Goal: Task Accomplishment & Management: Use online tool/utility

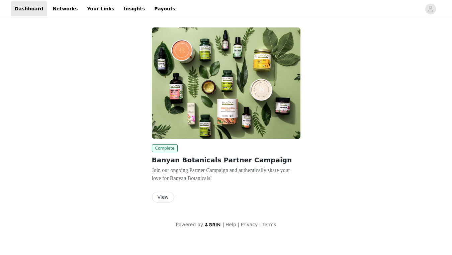
click at [163, 200] on button "View" at bounding box center [163, 197] width 22 height 11
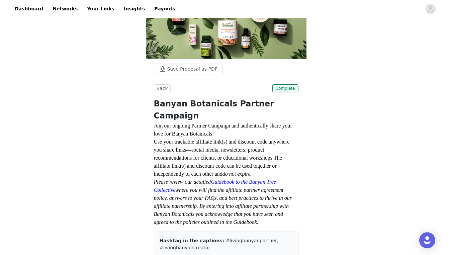
scroll to position [72, 0]
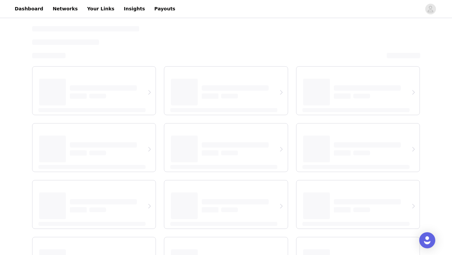
select select "12"
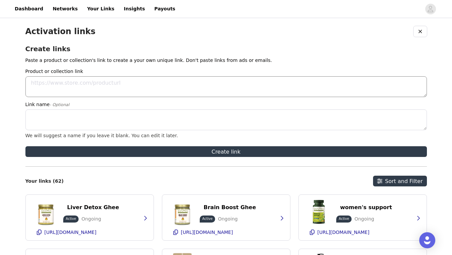
click at [96, 81] on textarea "Product or collection link" at bounding box center [225, 86] width 401 height 21
paste textarea "[URL][DOMAIN_NAME]"
type textarea "[URL][DOMAIN_NAME]"
click at [84, 124] on textarea "Link name - Optional" at bounding box center [225, 119] width 401 height 21
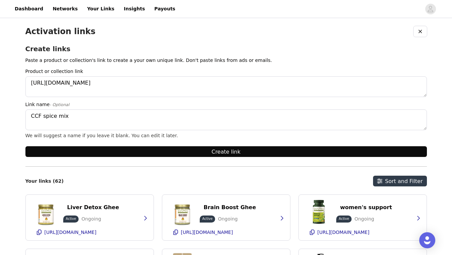
type textarea "CCF spice mix"
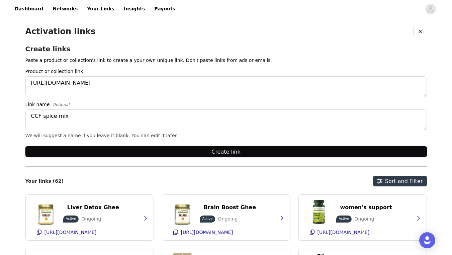
click at [116, 154] on button "Create link" at bounding box center [225, 151] width 401 height 11
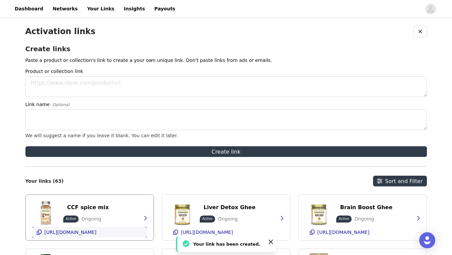
click at [97, 234] on p "[URL][DOMAIN_NAME]" at bounding box center [70, 231] width 52 height 5
